Goal: Task Accomplishment & Management: Use online tool/utility

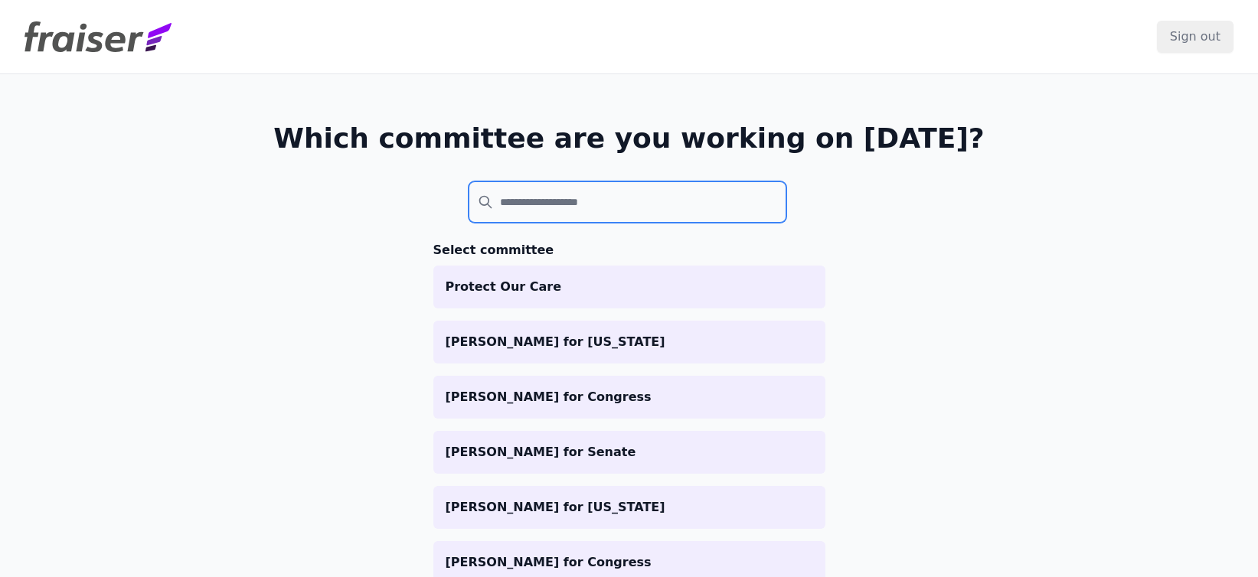
click at [490, 202] on input "search" at bounding box center [628, 201] width 319 height 41
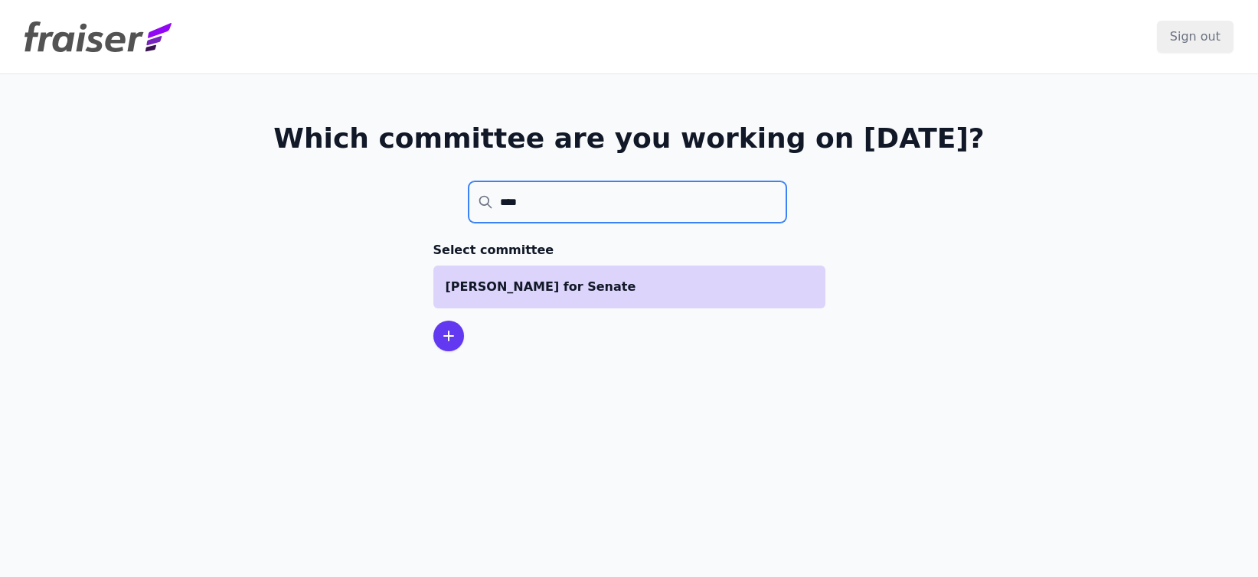
type input "****"
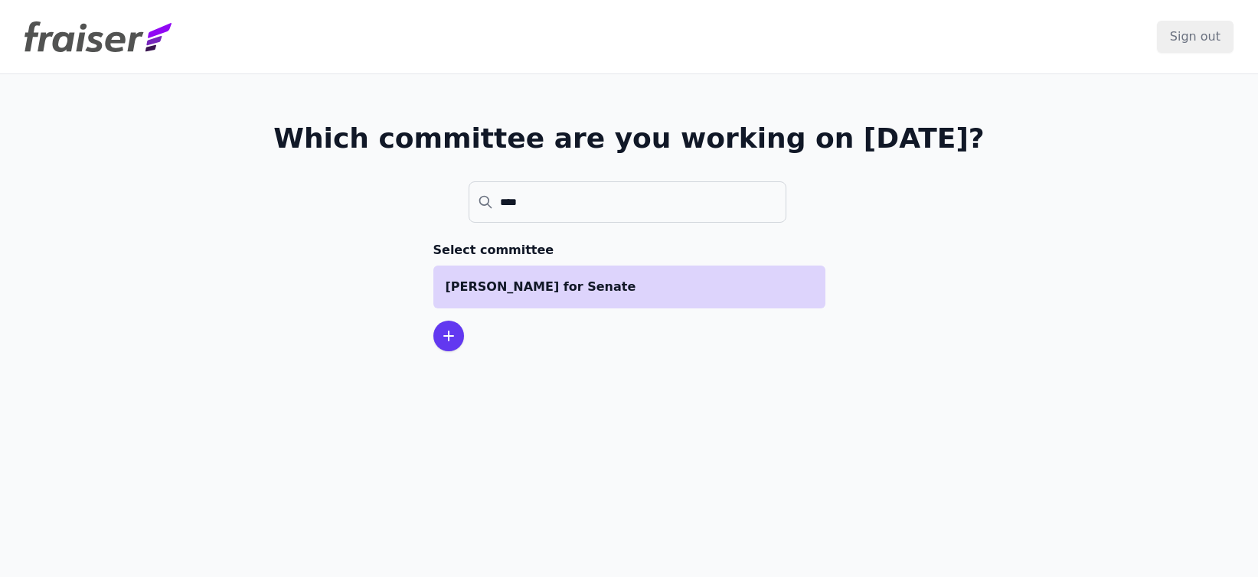
click at [538, 278] on p "[PERSON_NAME] for Senate" at bounding box center [630, 287] width 368 height 18
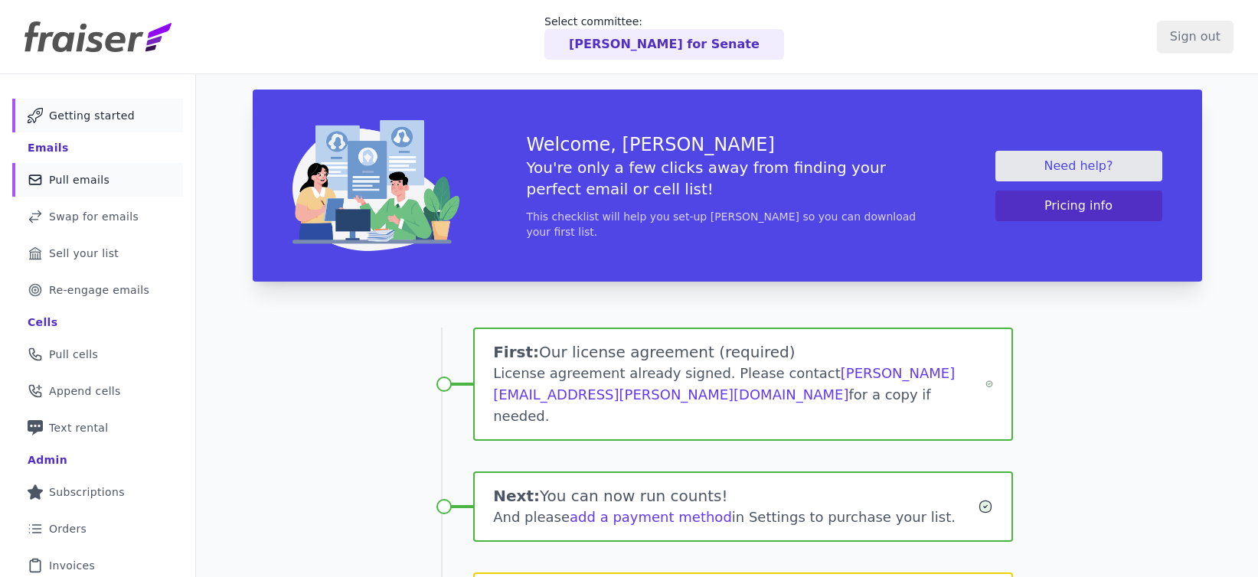
click at [100, 176] on span "Pull emails" at bounding box center [79, 179] width 60 height 15
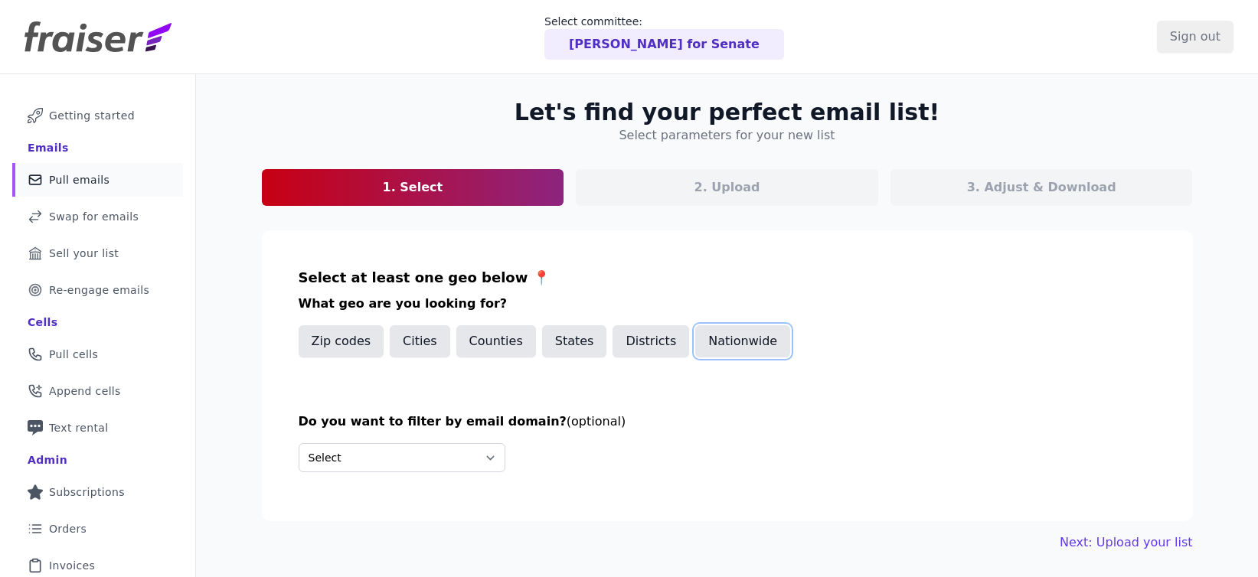
click at [724, 340] on button "Nationwide" at bounding box center [742, 341] width 95 height 32
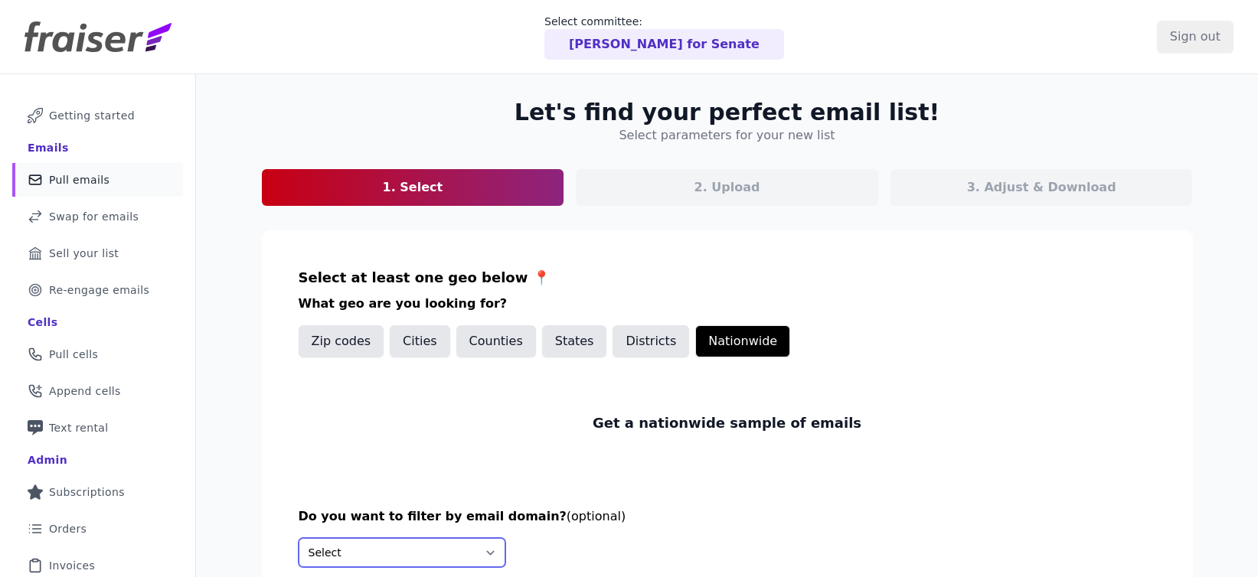
click at [446, 548] on select "Select Include only these domains Include none of these domains" at bounding box center [402, 552] width 207 height 29
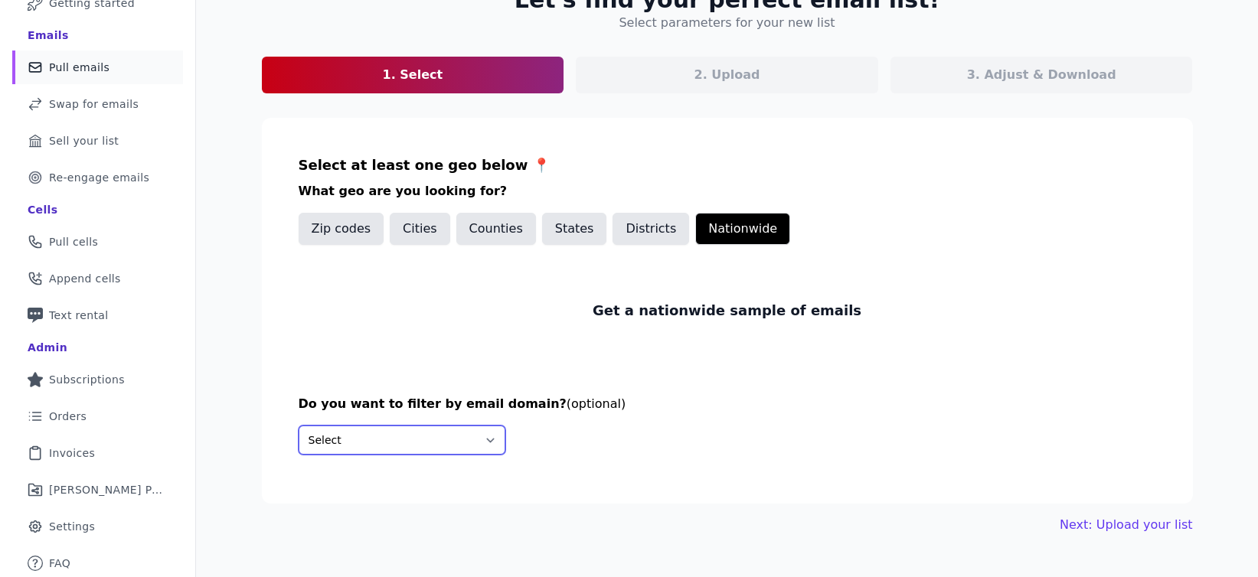
scroll to position [116, 0]
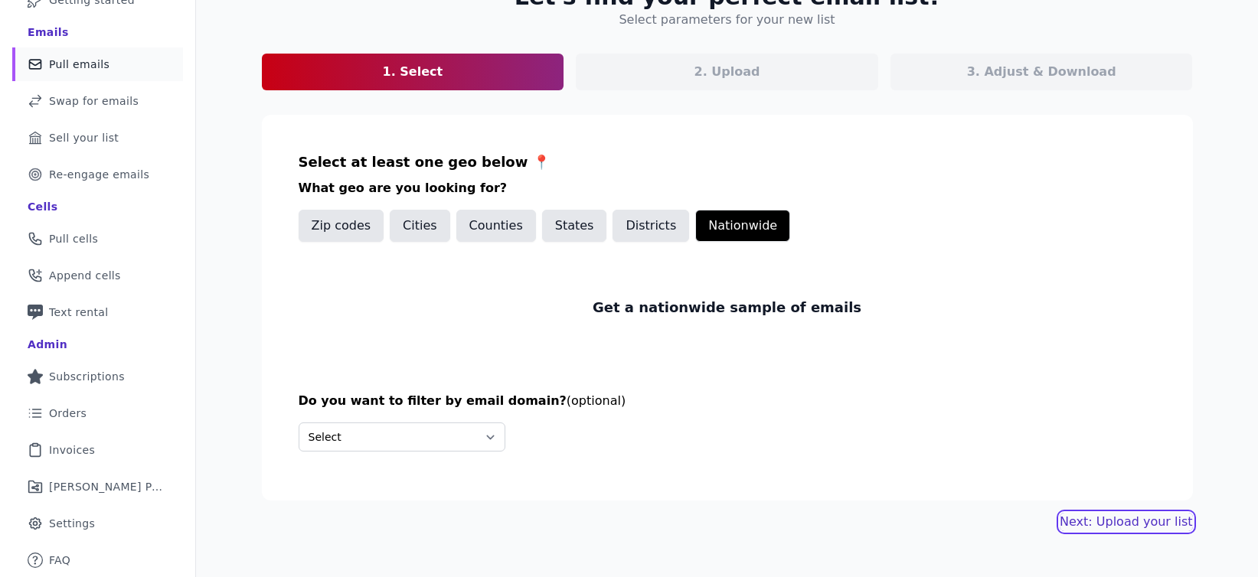
click at [1110, 525] on link "Next: Upload your list" at bounding box center [1126, 522] width 132 height 18
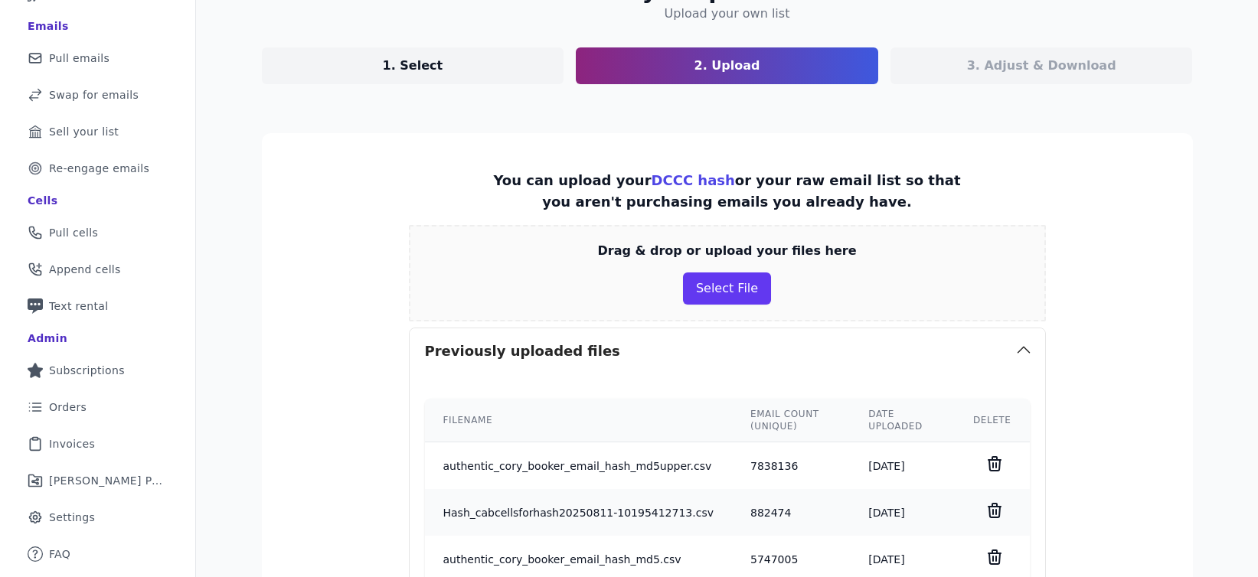
scroll to position [195, 0]
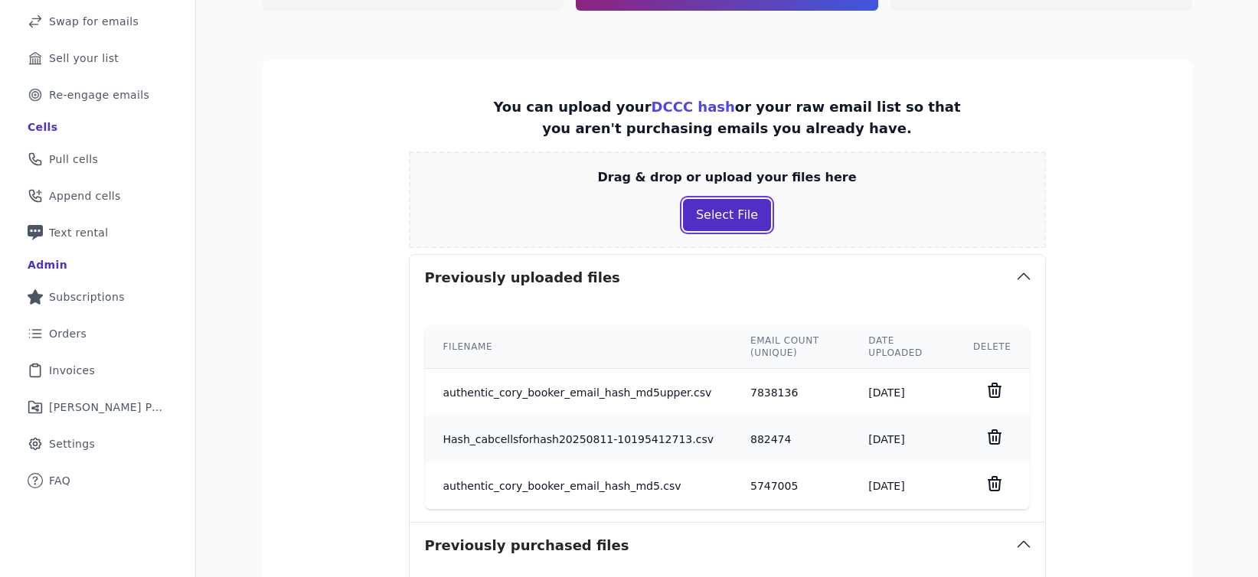
click at [732, 211] on button "Select File" at bounding box center [727, 215] width 88 height 32
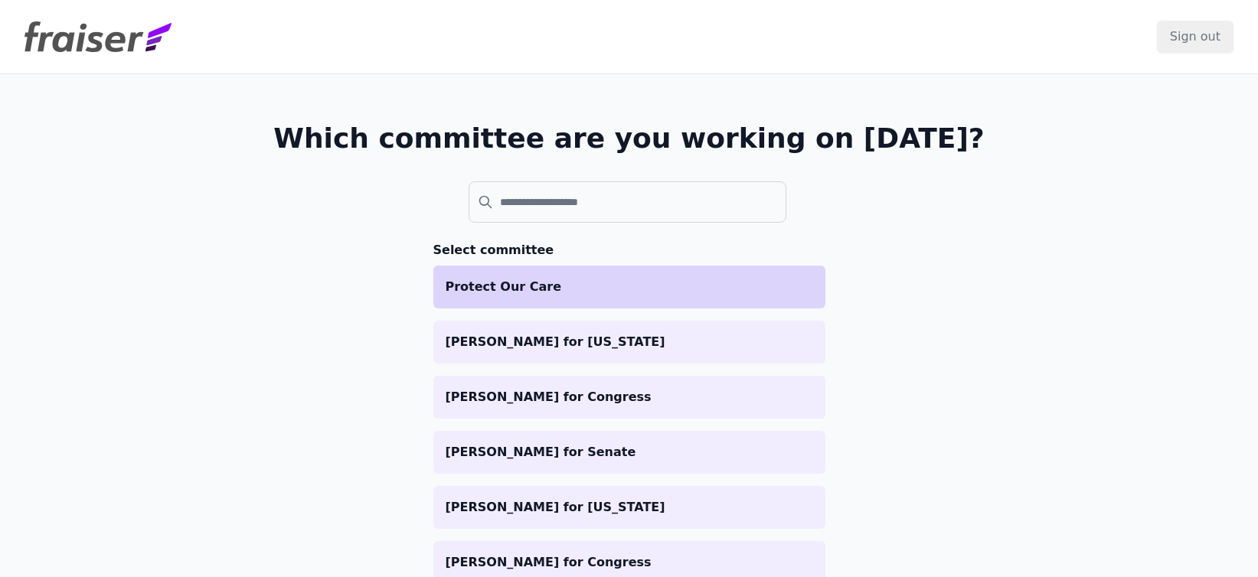
click at [634, 298] on li "Protect Our Care" at bounding box center [629, 287] width 392 height 43
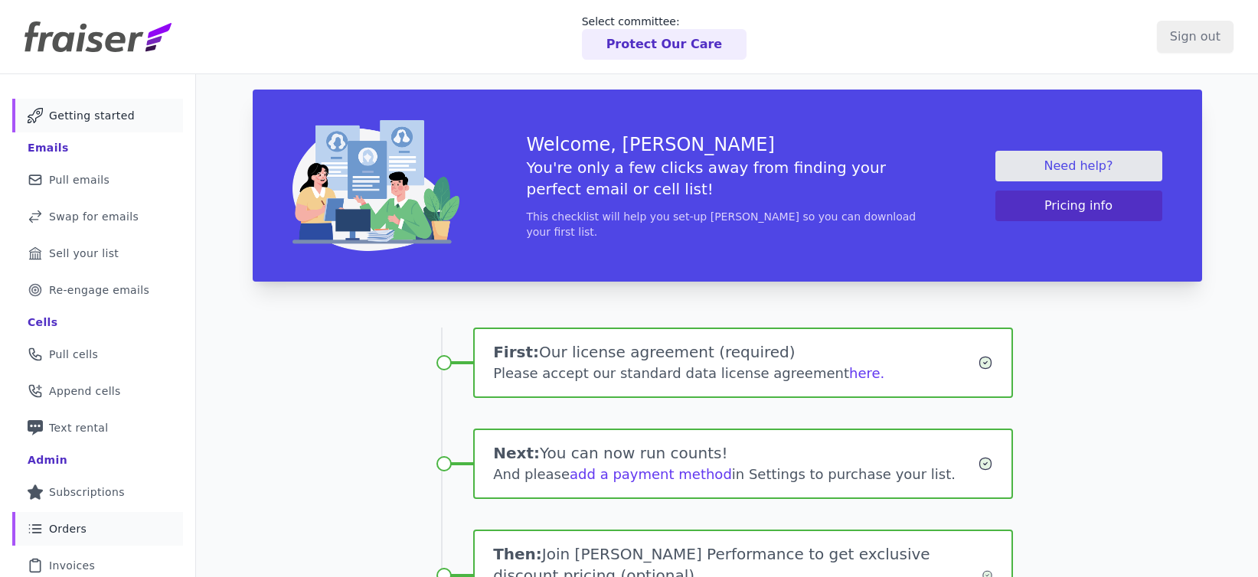
click at [67, 524] on span "Orders" at bounding box center [68, 528] width 38 height 15
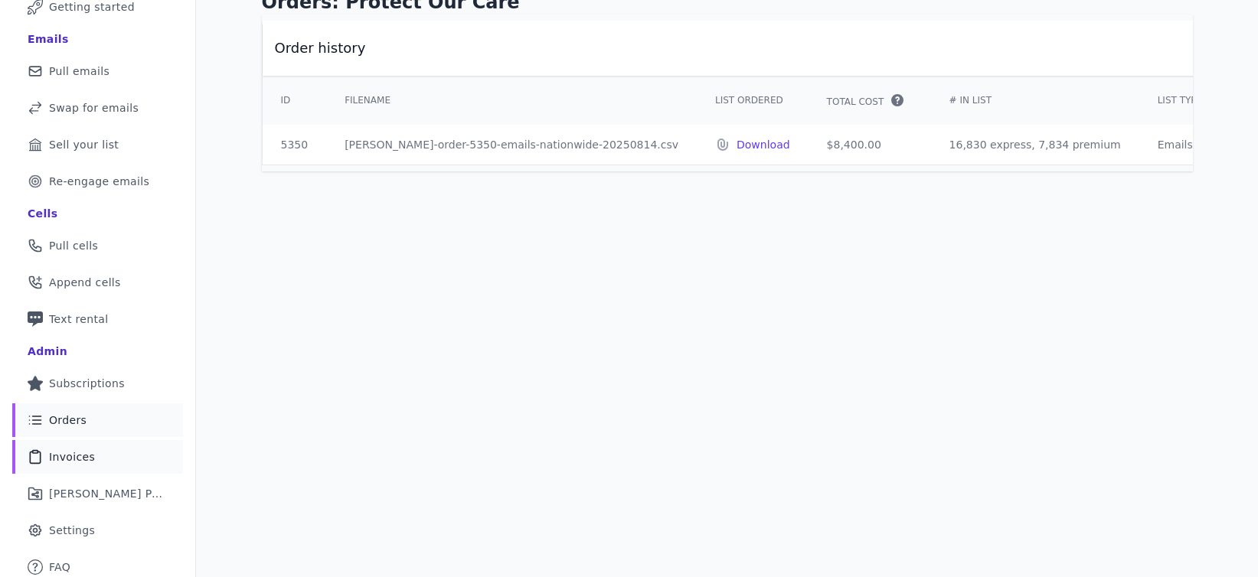
scroll to position [116, 0]
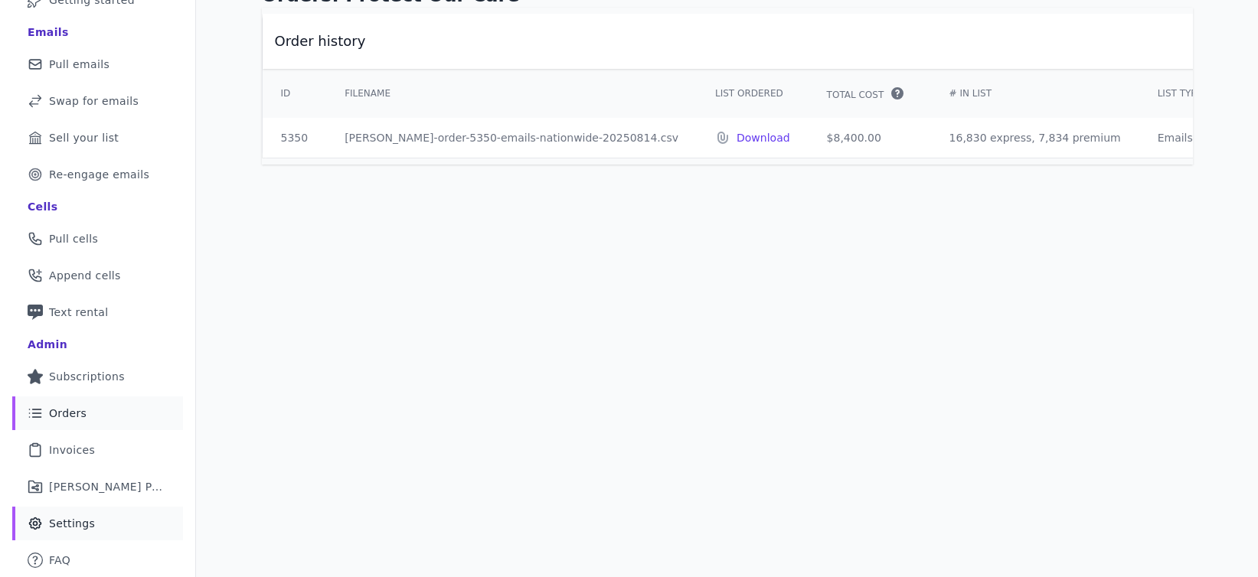
click at [81, 517] on span "Settings" at bounding box center [72, 523] width 46 height 15
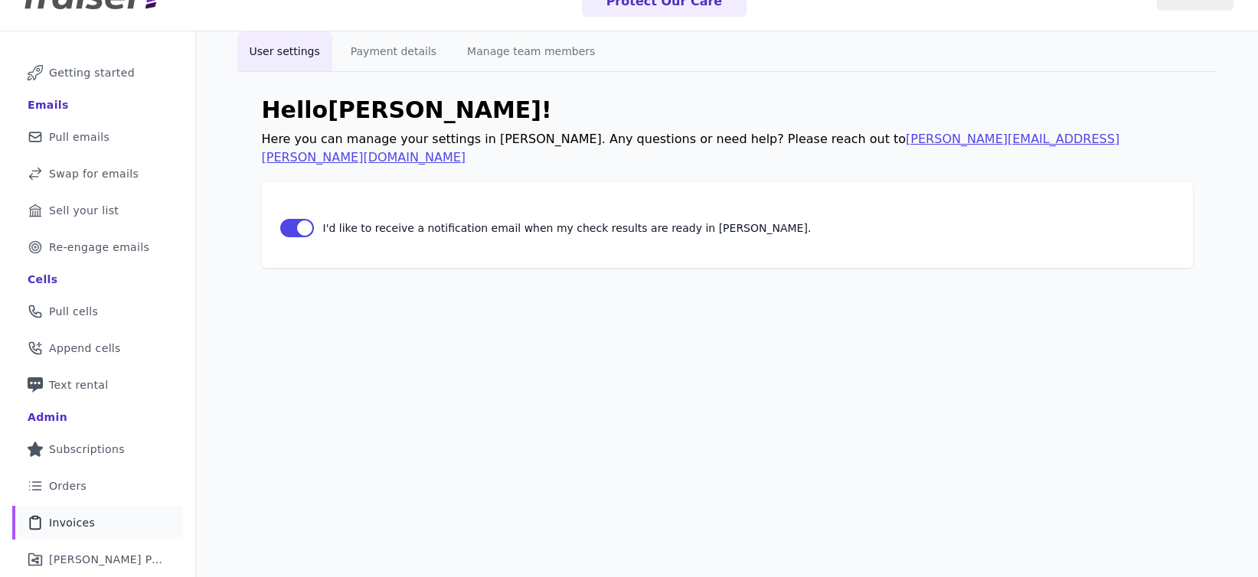
scroll to position [116, 0]
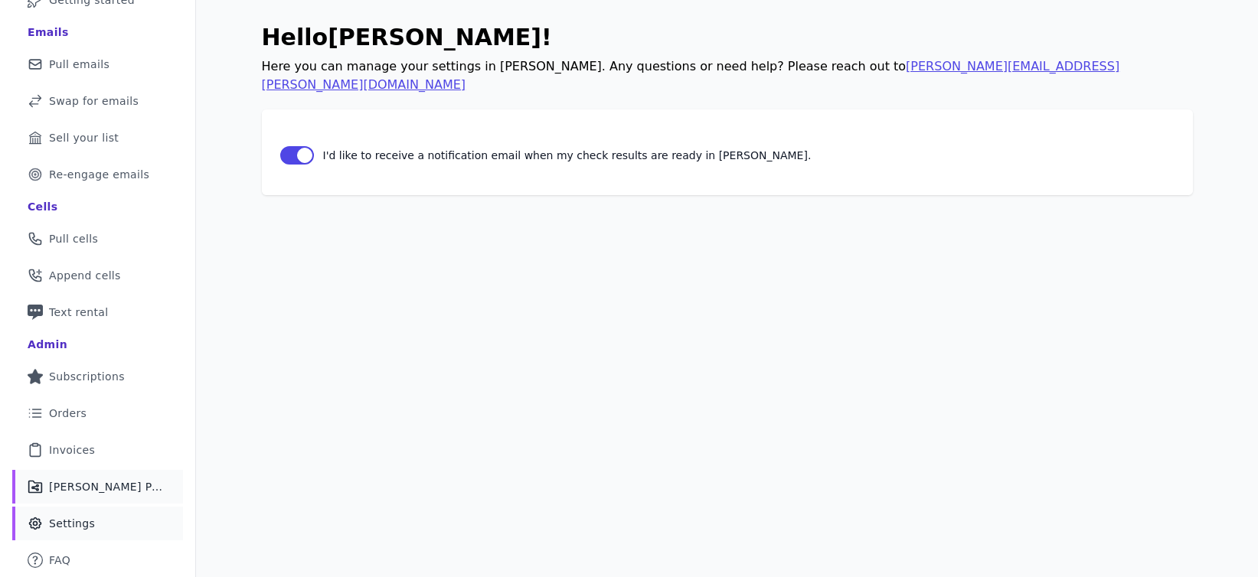
click at [116, 480] on span "[PERSON_NAME] Performance" at bounding box center [107, 486] width 116 height 15
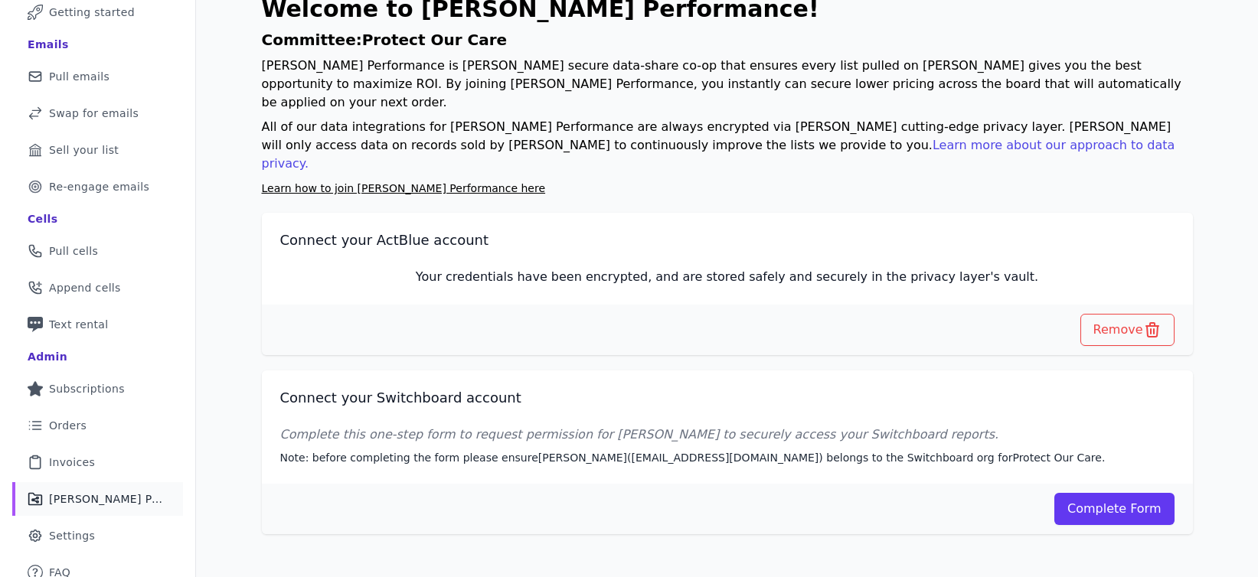
scroll to position [86, 0]
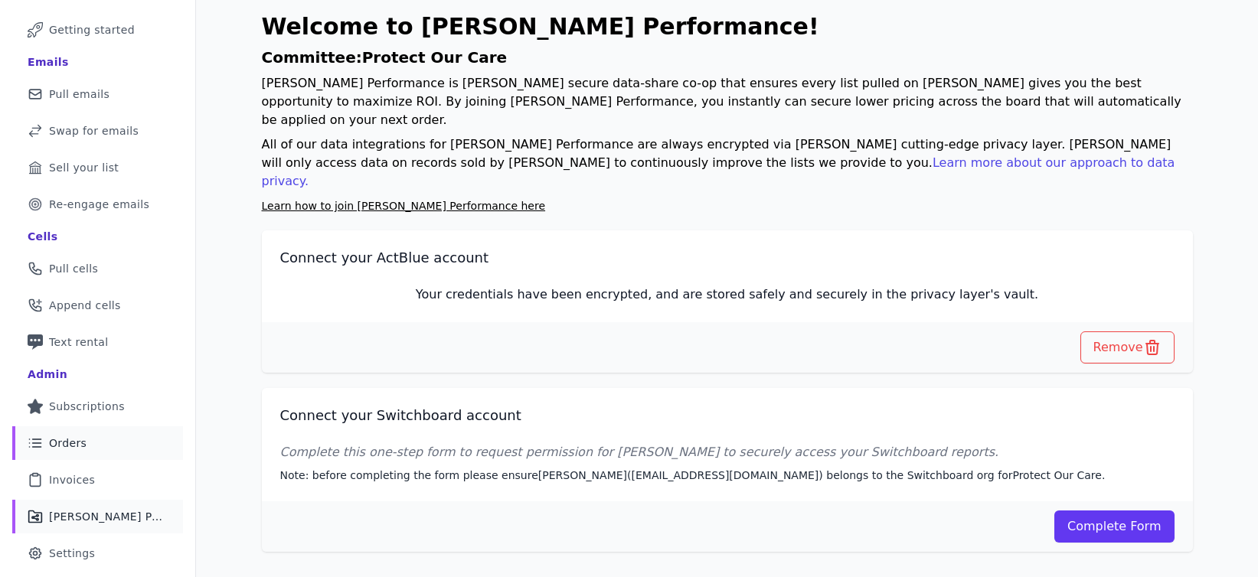
click at [72, 436] on span "Orders" at bounding box center [68, 443] width 38 height 15
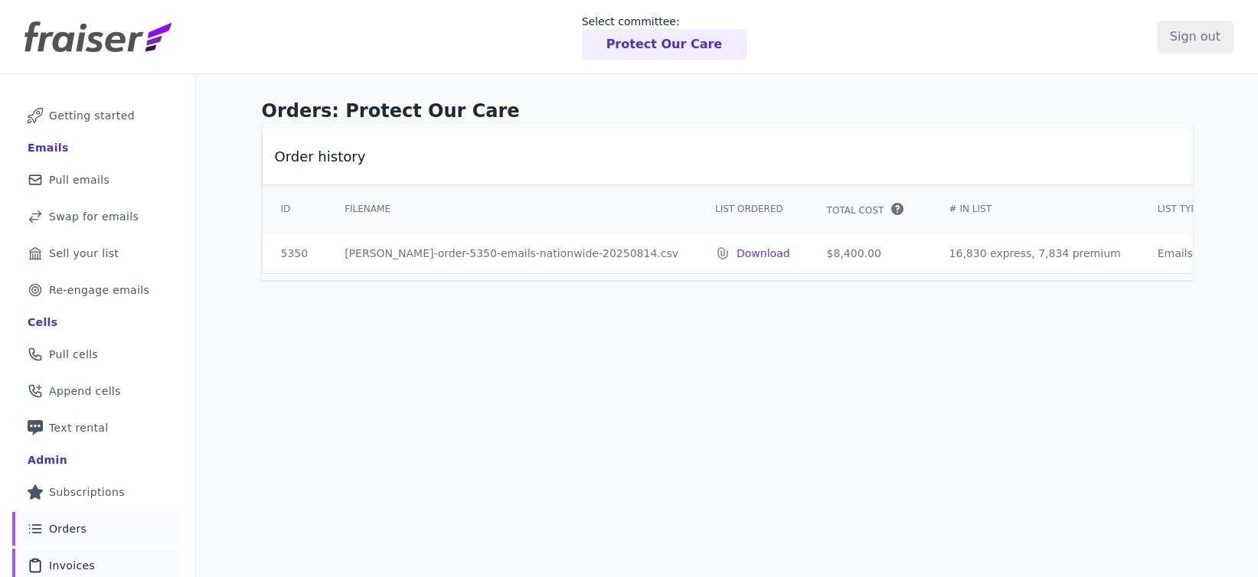
click at [70, 560] on span "Invoices" at bounding box center [72, 565] width 46 height 15
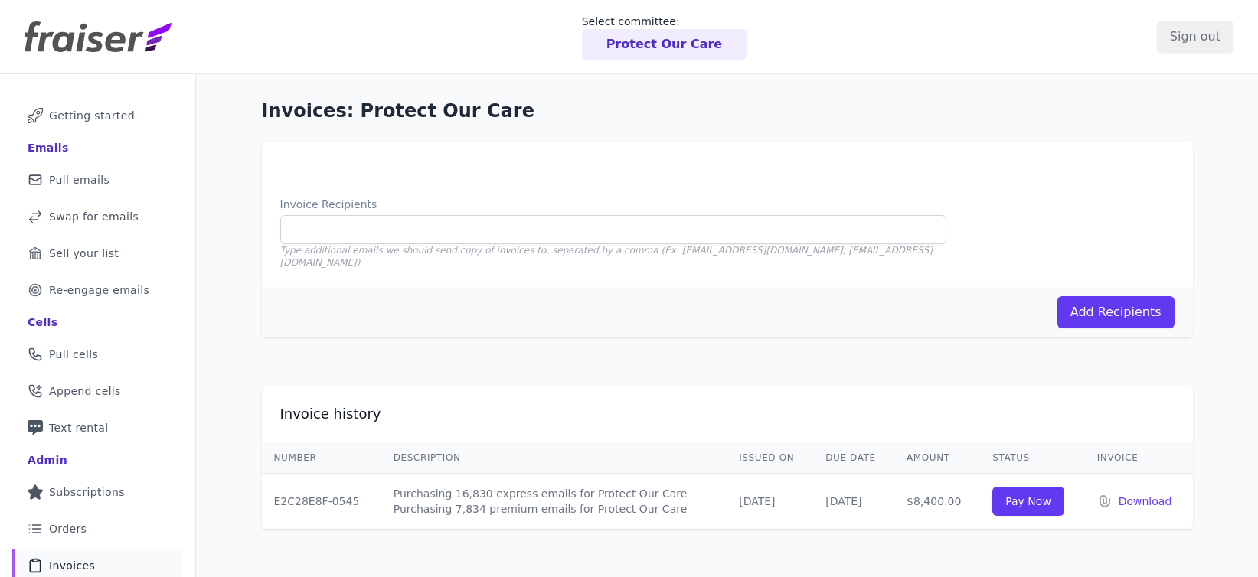
scroll to position [28, 0]
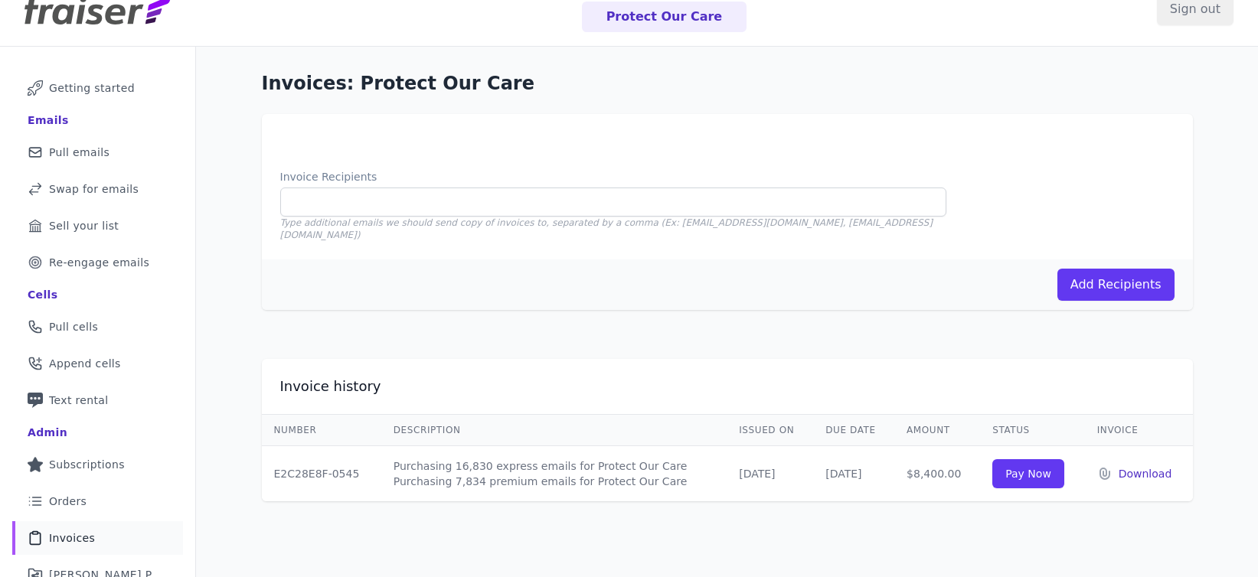
click at [1149, 466] on p "Download" at bounding box center [1150, 473] width 62 height 15
click at [674, 19] on p "Protect Our Care" at bounding box center [664, 17] width 116 height 18
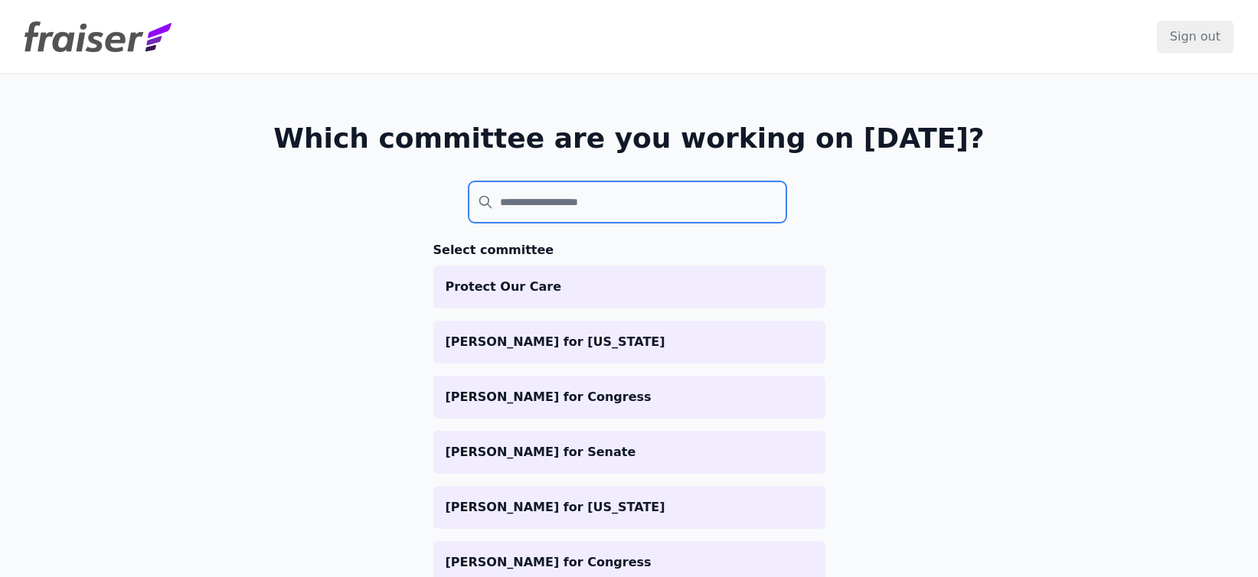
click at [566, 210] on input "search" at bounding box center [628, 201] width 319 height 41
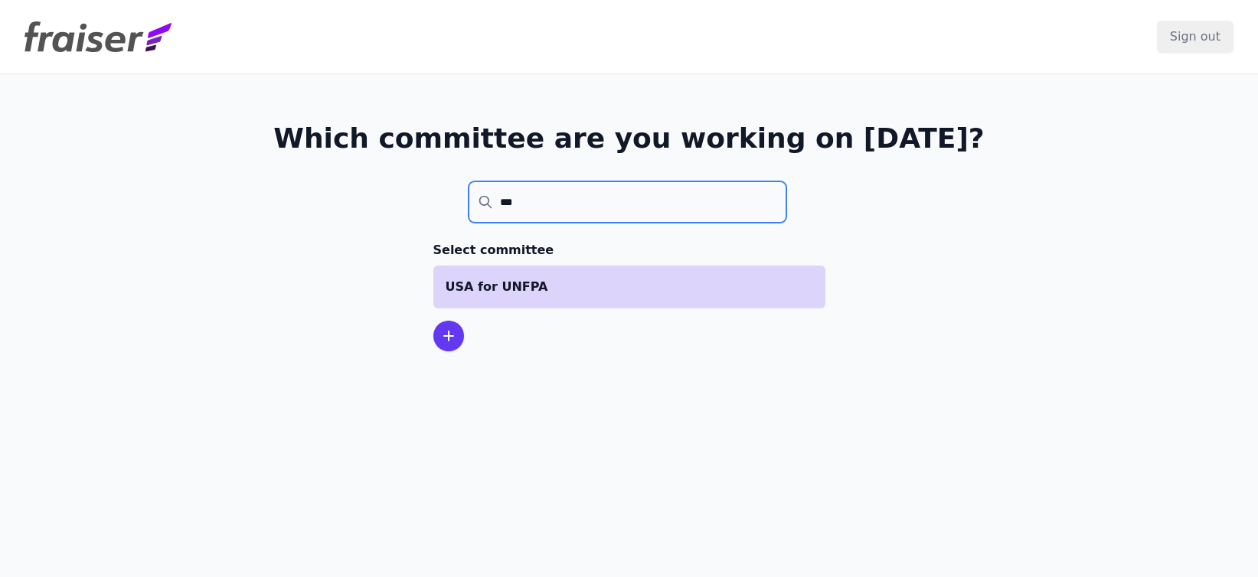
type input "***"
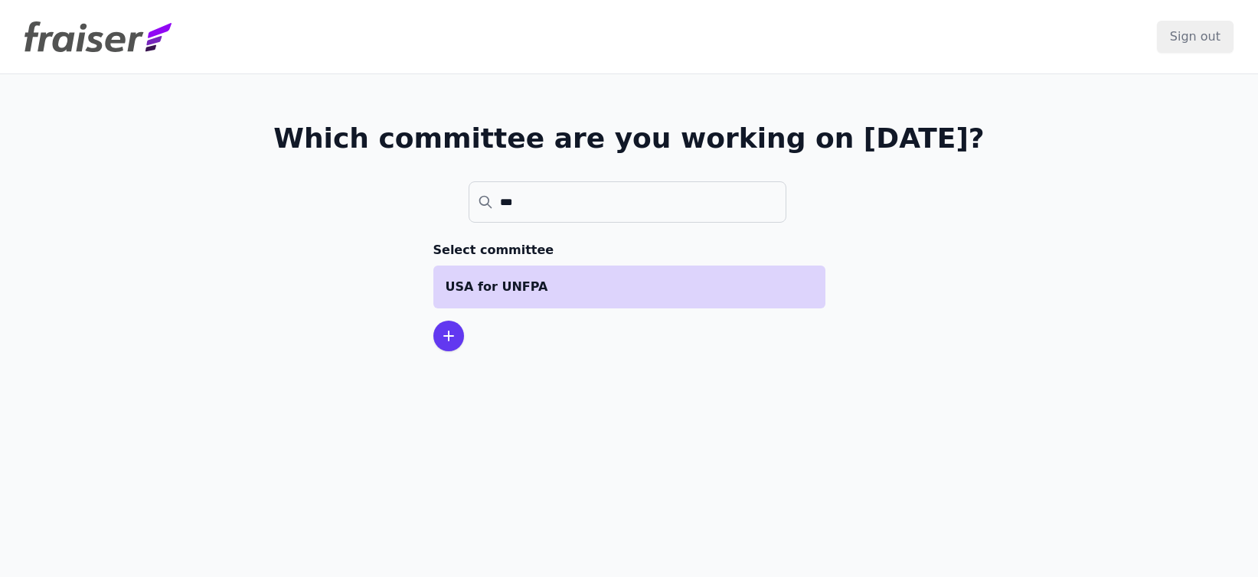
click at [530, 302] on li "USA for UNFPA" at bounding box center [629, 287] width 392 height 43
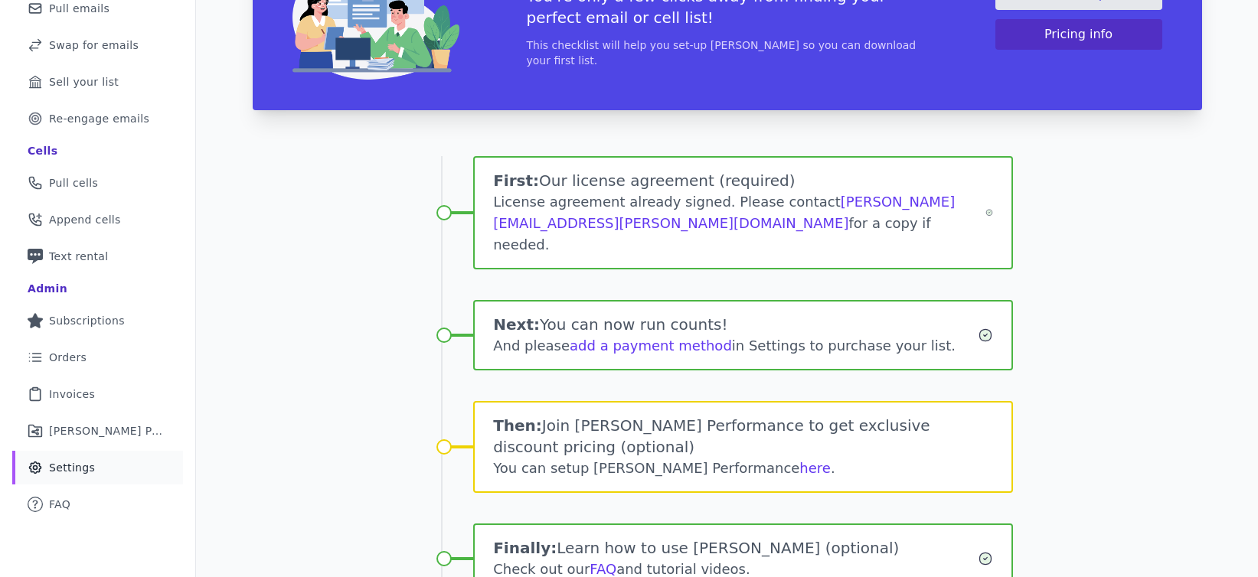
scroll to position [188, 0]
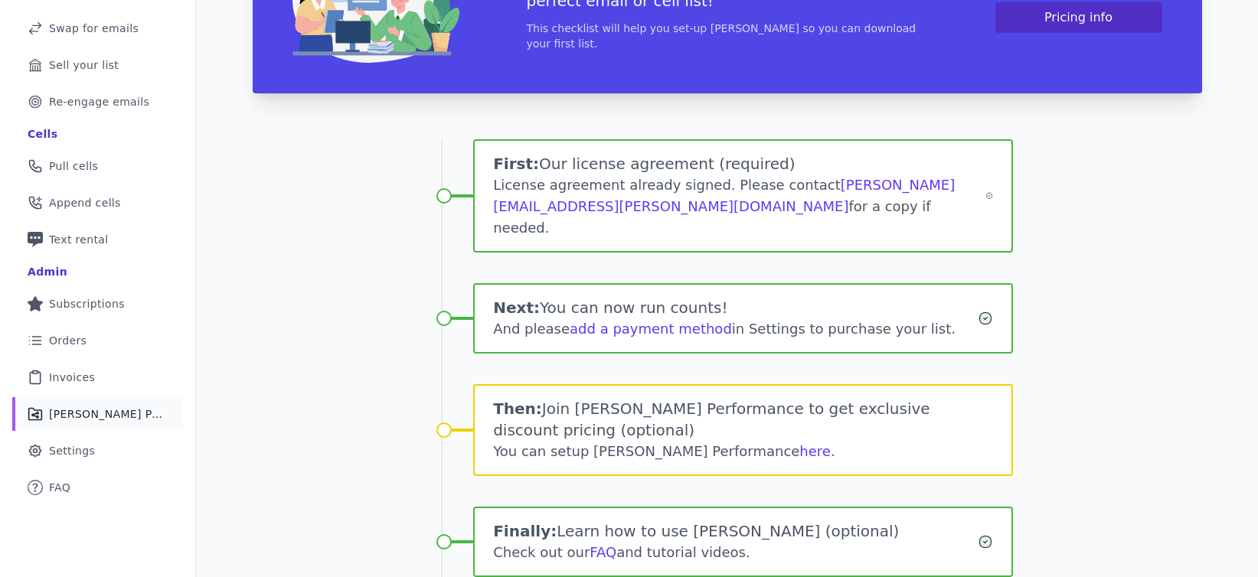
click at [115, 413] on span "[PERSON_NAME] Performance" at bounding box center [107, 414] width 116 height 15
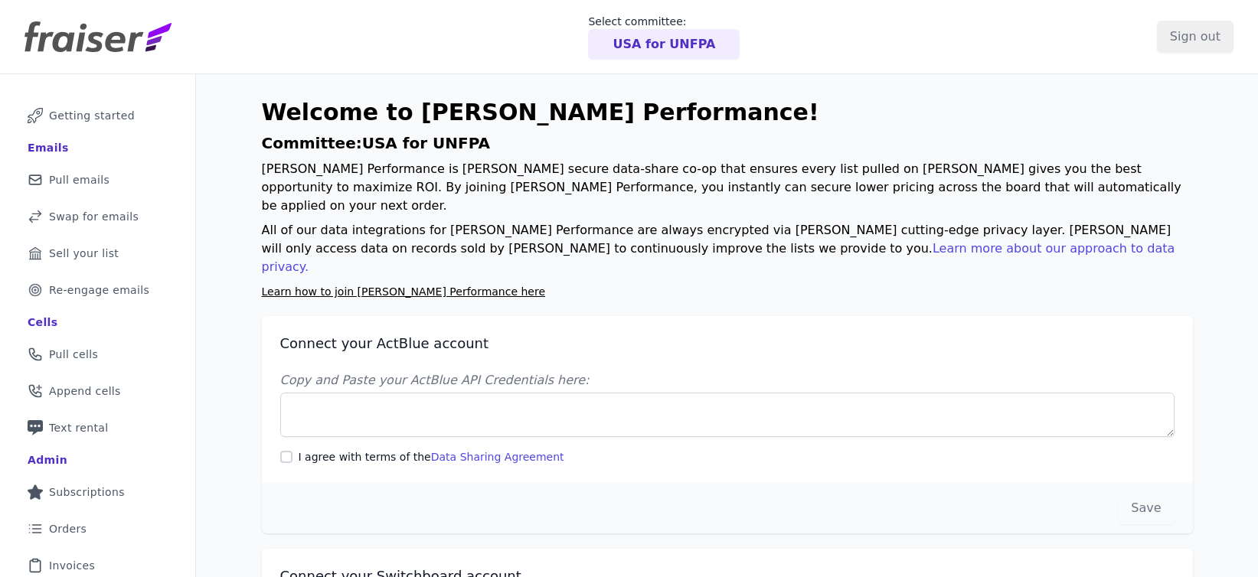
scroll to position [3, 0]
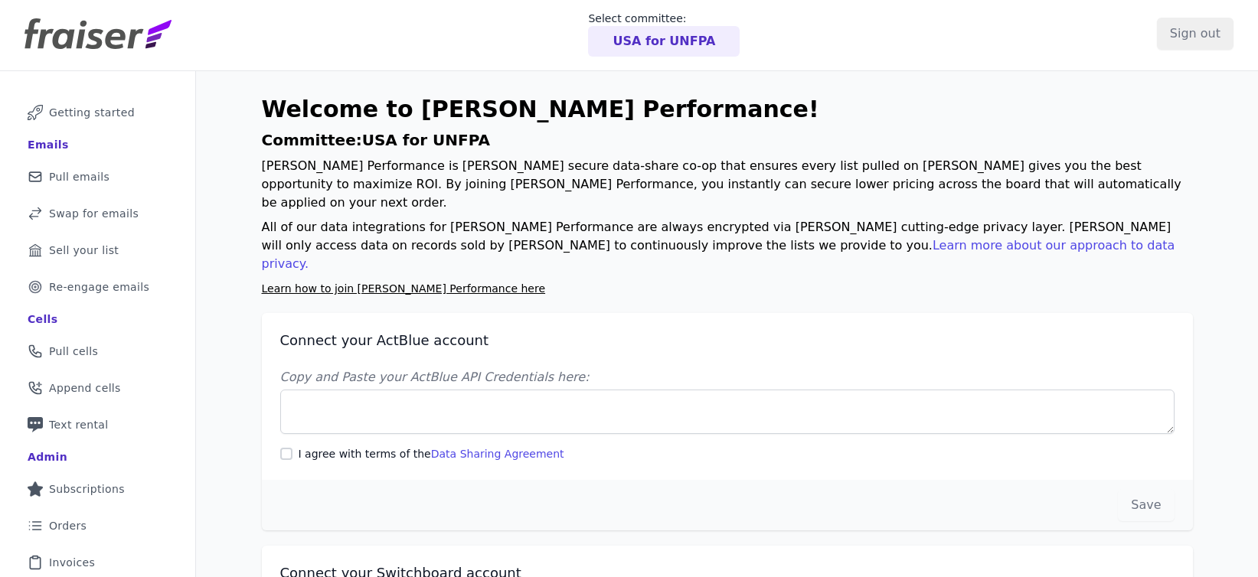
click at [434, 283] on link "Learn how to join [PERSON_NAME] Performance here" at bounding box center [404, 289] width 284 height 12
click at [65, 531] on span "Orders" at bounding box center [68, 525] width 38 height 15
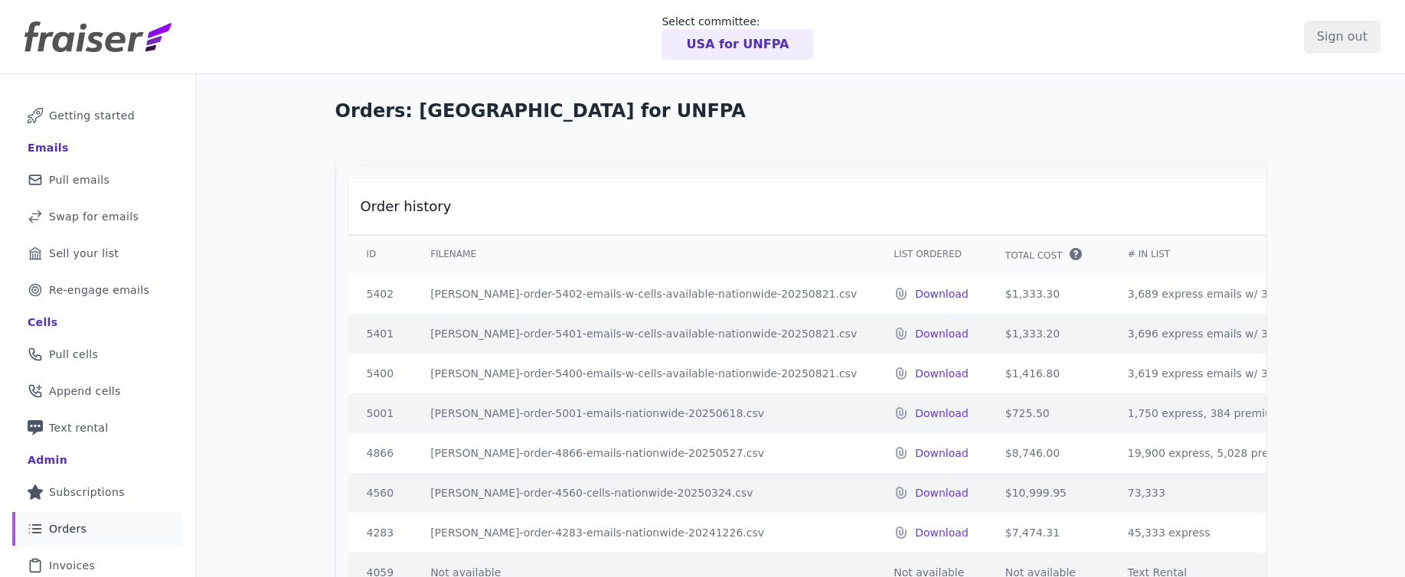
click at [567, 385] on td "[PERSON_NAME]-order-5400-emails-w-cells-available-nationwide-20250821.csv" at bounding box center [643, 374] width 463 height 40
click at [64, 556] on link "Clipboard Icon Outline of a clipboard Invoices" at bounding box center [97, 566] width 171 height 34
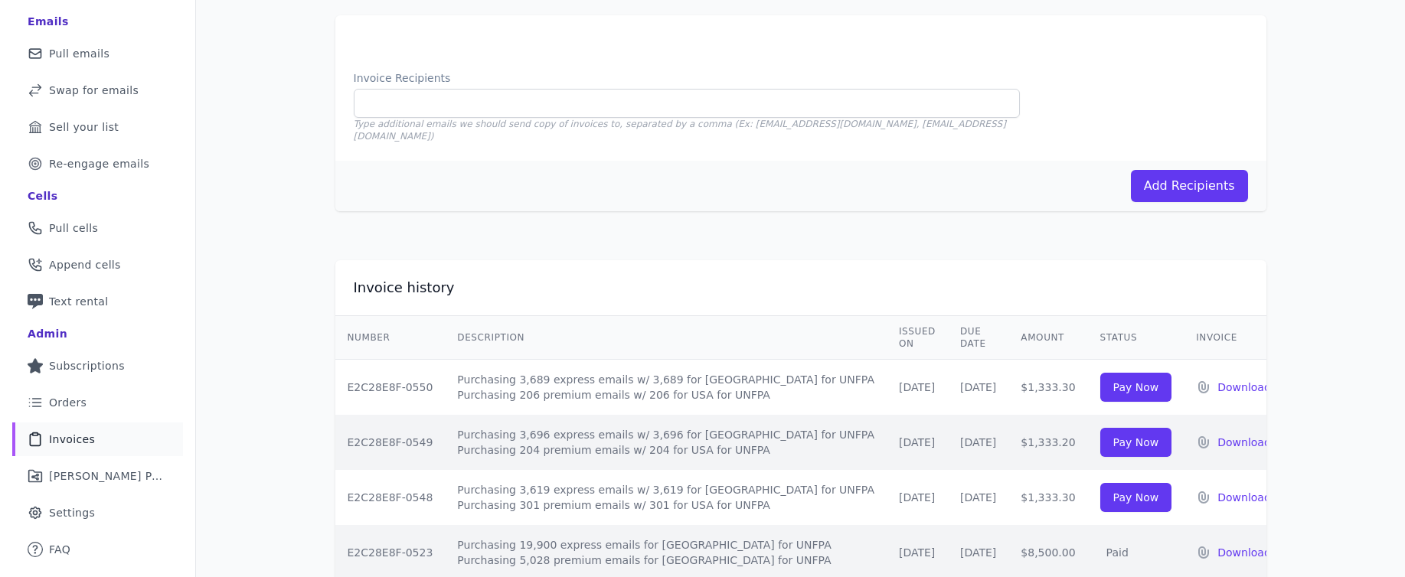
scroll to position [183, 0]
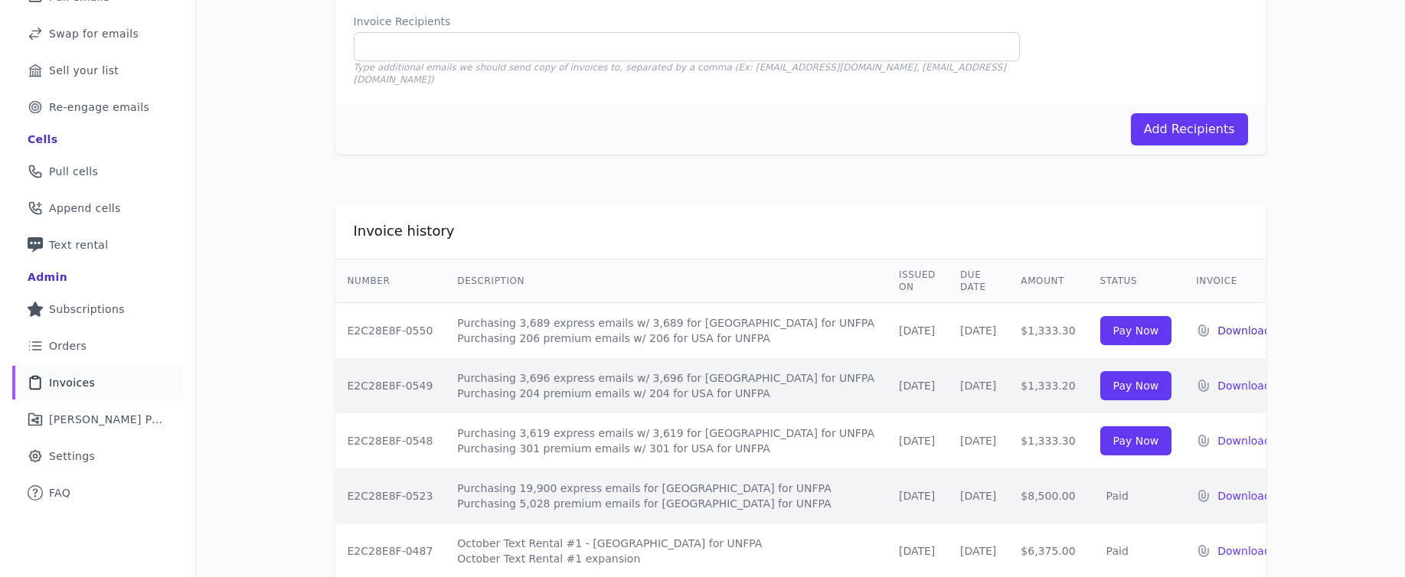
click at [1217, 323] on p "Download" at bounding box center [1244, 330] width 54 height 15
click at [1217, 378] on p "Download" at bounding box center [1244, 385] width 54 height 15
click at [1225, 433] on p "Download" at bounding box center [1244, 440] width 54 height 15
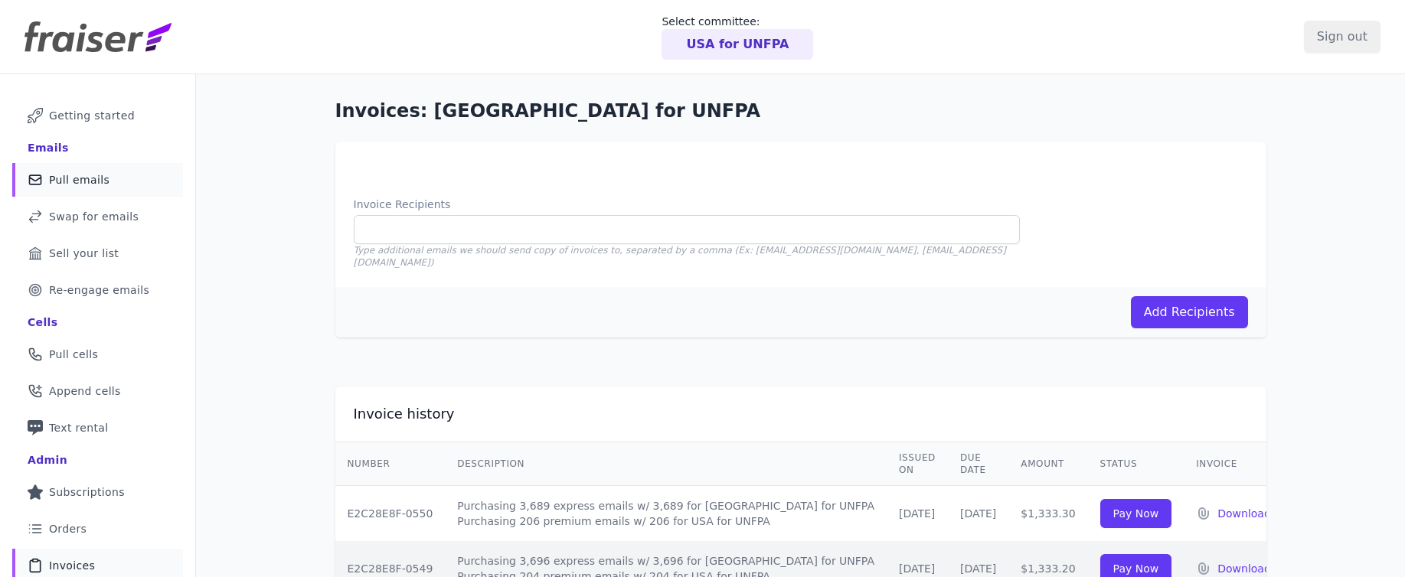
click at [101, 176] on span "Pull emails" at bounding box center [79, 179] width 60 height 15
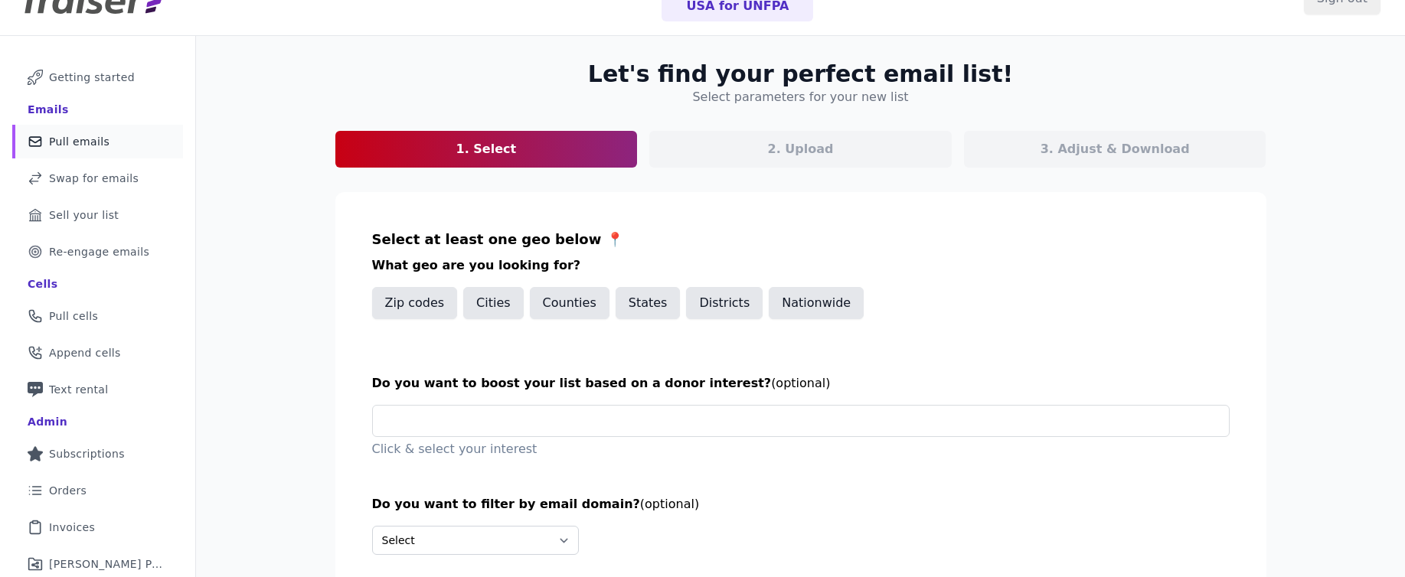
scroll to position [120, 0]
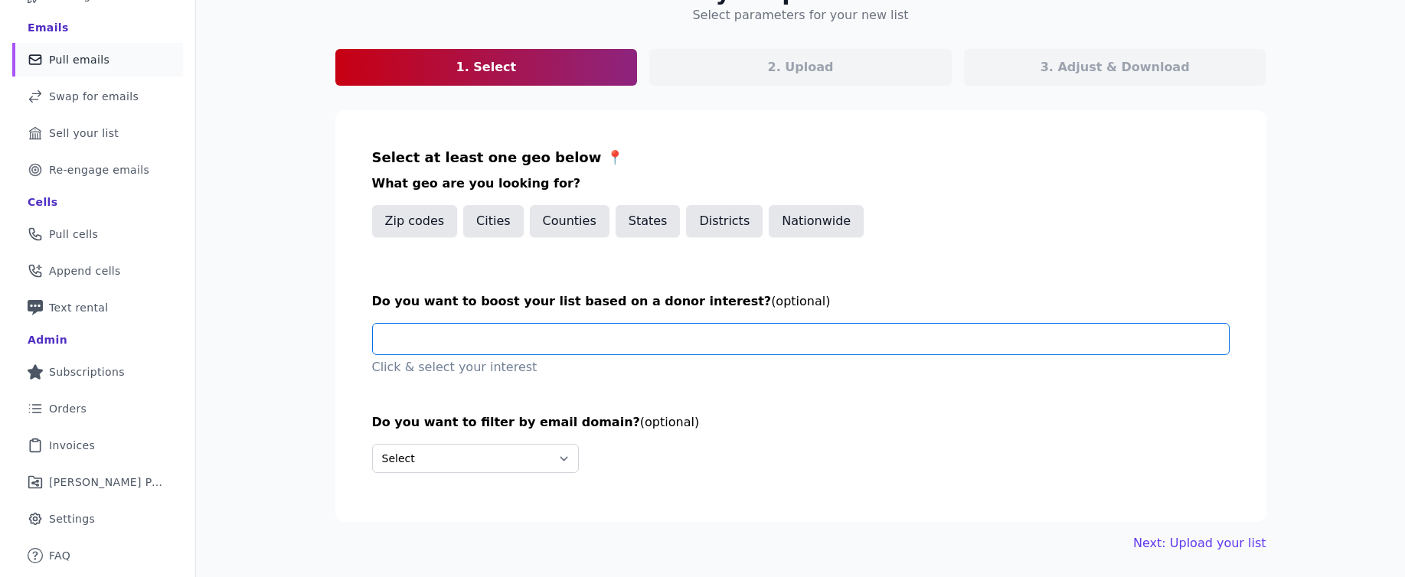
click at [557, 335] on input "text" at bounding box center [807, 339] width 844 height 31
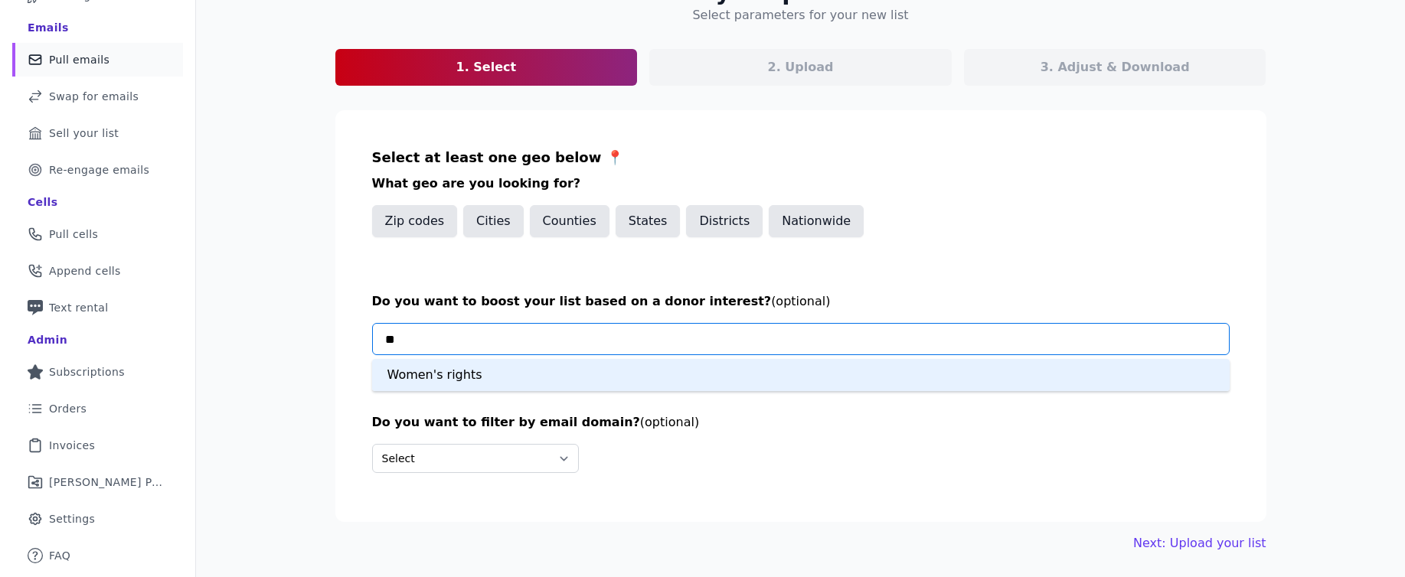
type input "*"
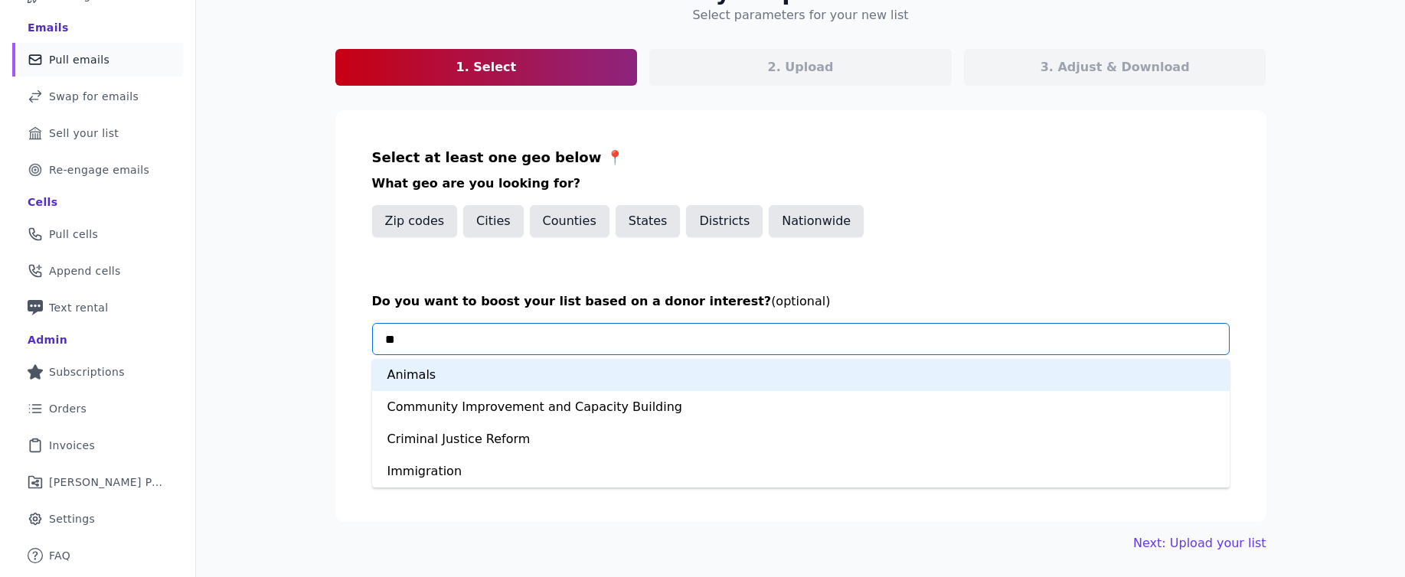
type input "*"
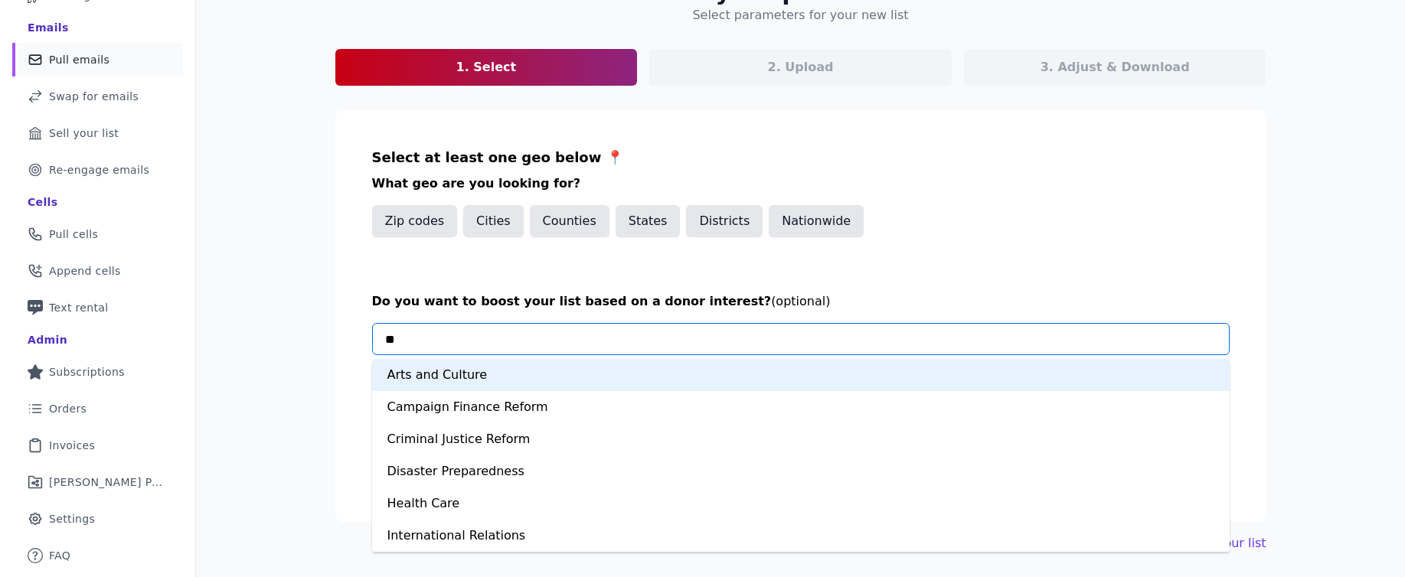
type input "*"
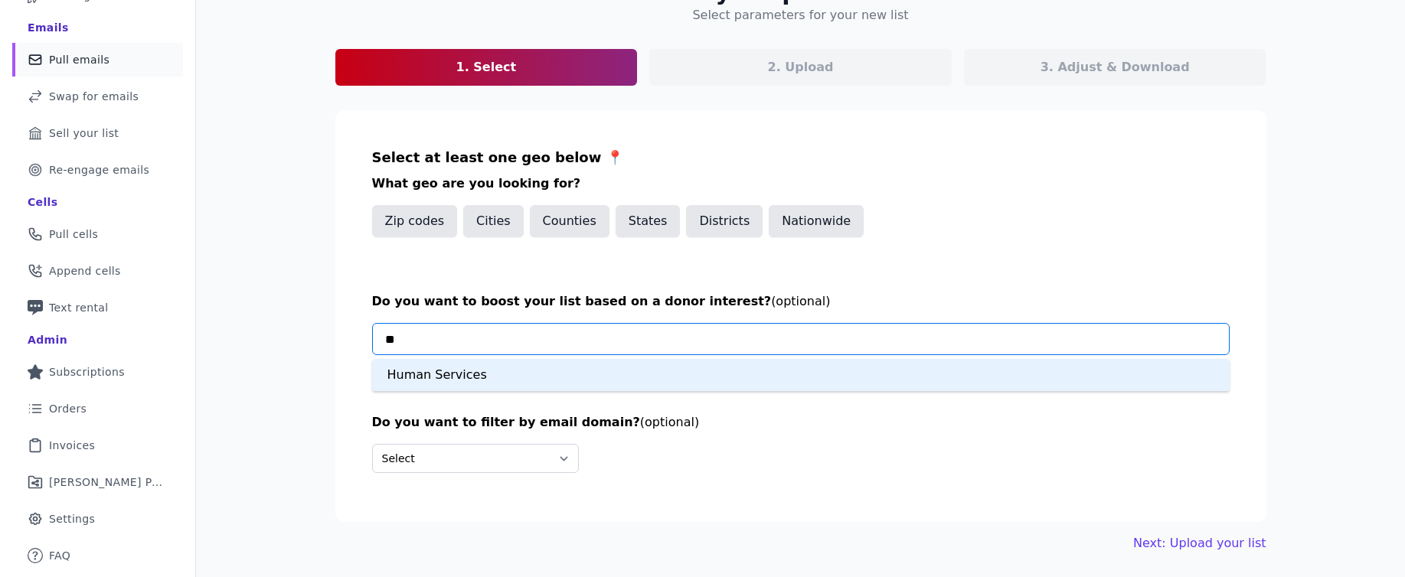
type input "*"
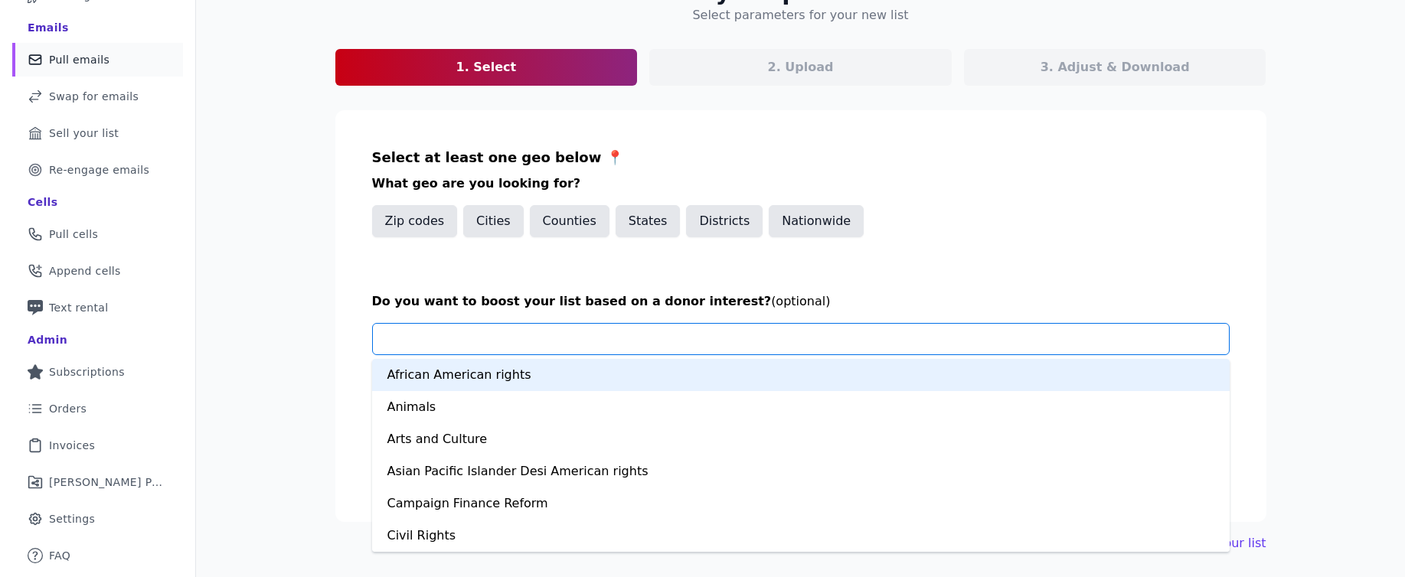
type input "*"
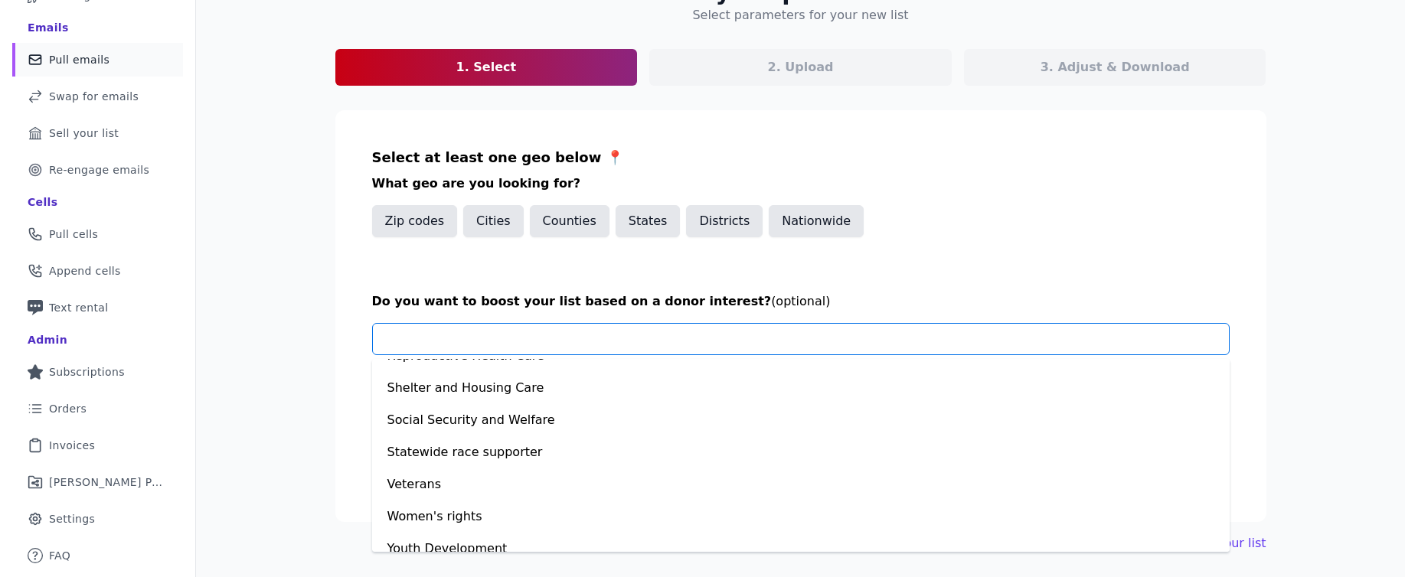
scroll to position [1061, 0]
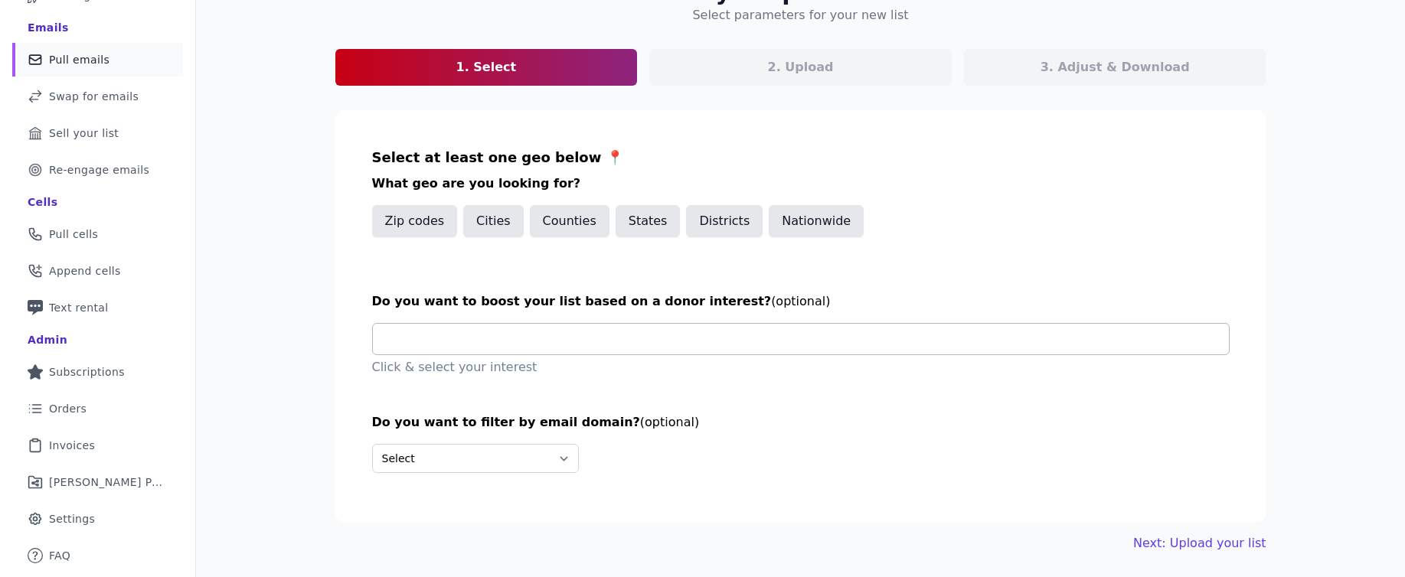
click at [550, 326] on input "text" at bounding box center [807, 339] width 844 height 31
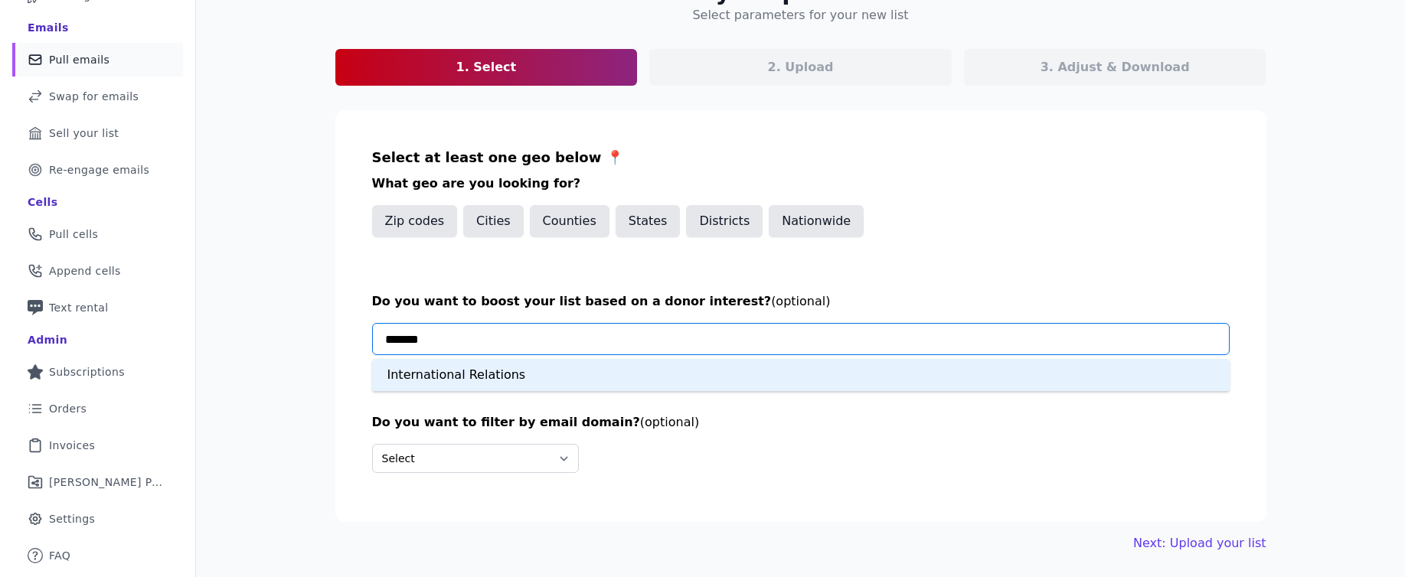
type input "*******"
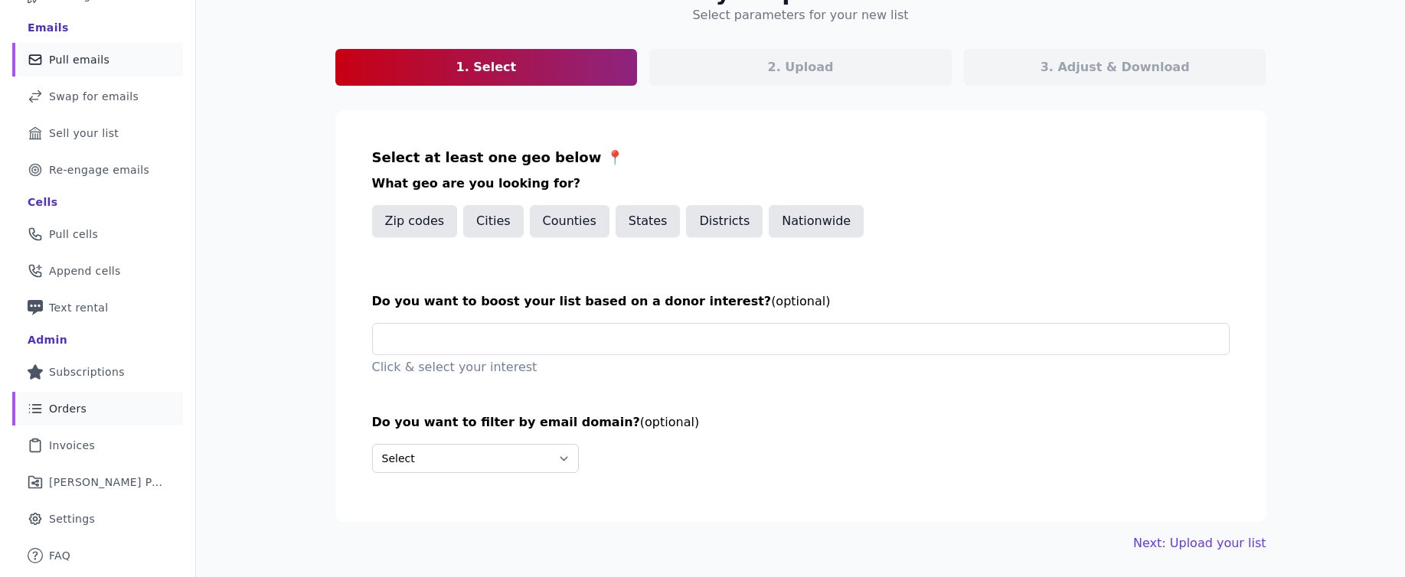
click at [50, 416] on span "Orders" at bounding box center [68, 408] width 38 height 15
